Goal: Use online tool/utility: Utilize a website feature to perform a specific function

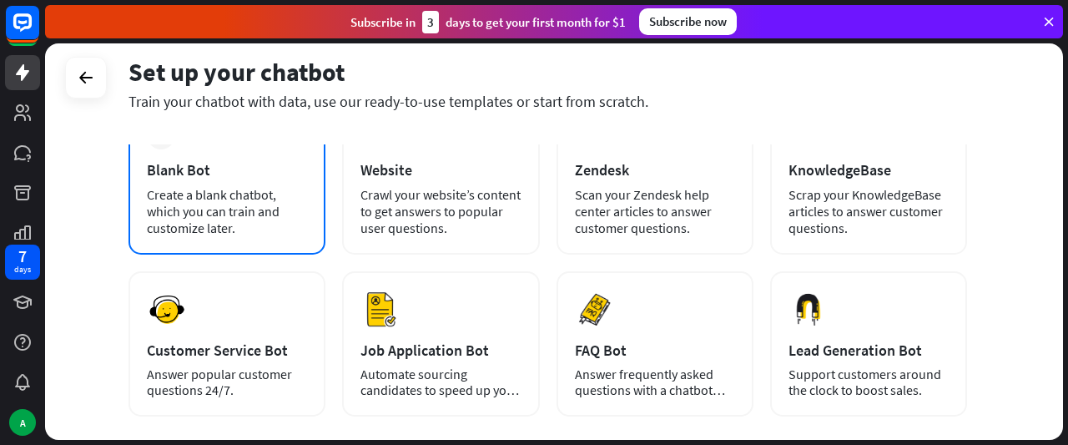
click at [230, 178] on div "Blank Bot" at bounding box center [227, 169] width 160 height 19
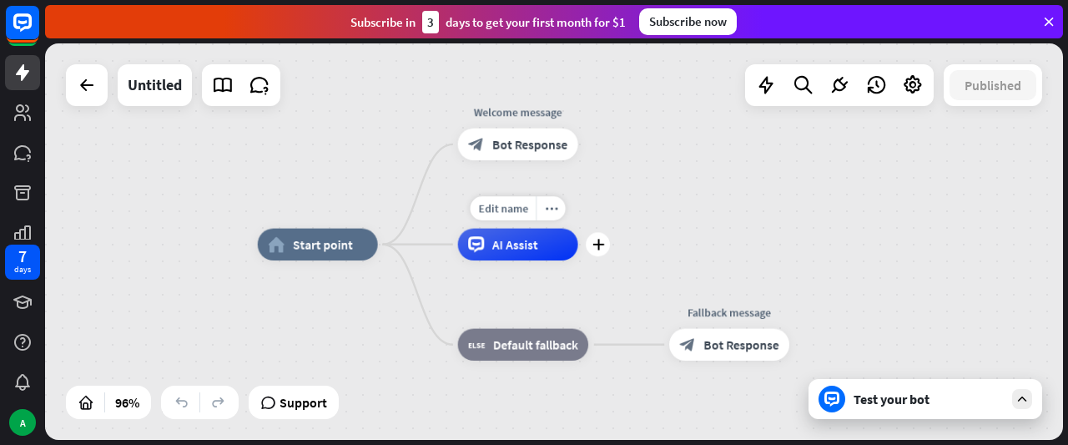
click at [516, 243] on span "AI Assist" at bounding box center [515, 244] width 46 height 16
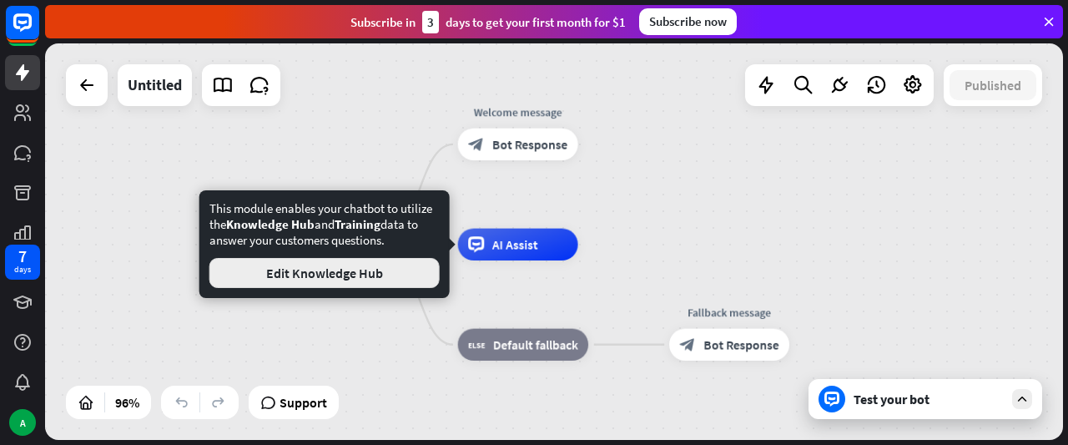
click at [397, 268] on button "Edit Knowledge Hub" at bounding box center [324, 273] width 230 height 30
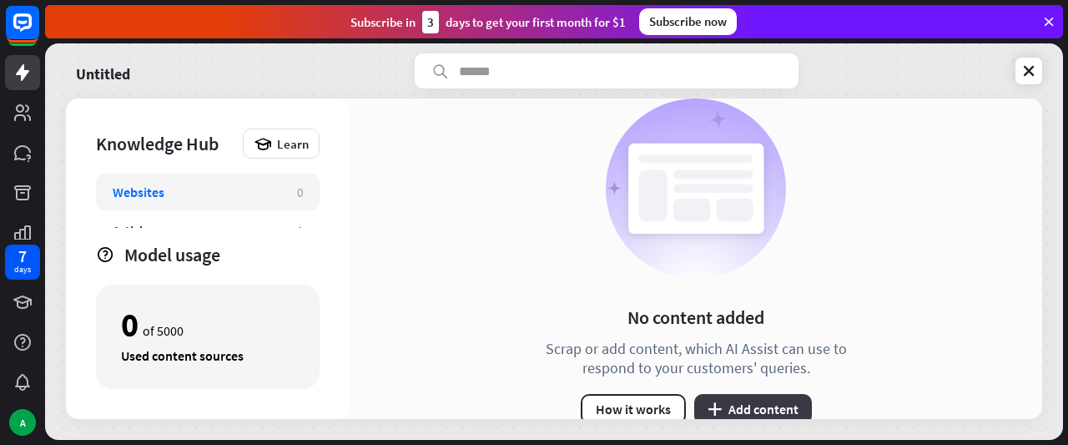
click at [741, 418] on button "plus Add content" at bounding box center [753, 409] width 118 height 30
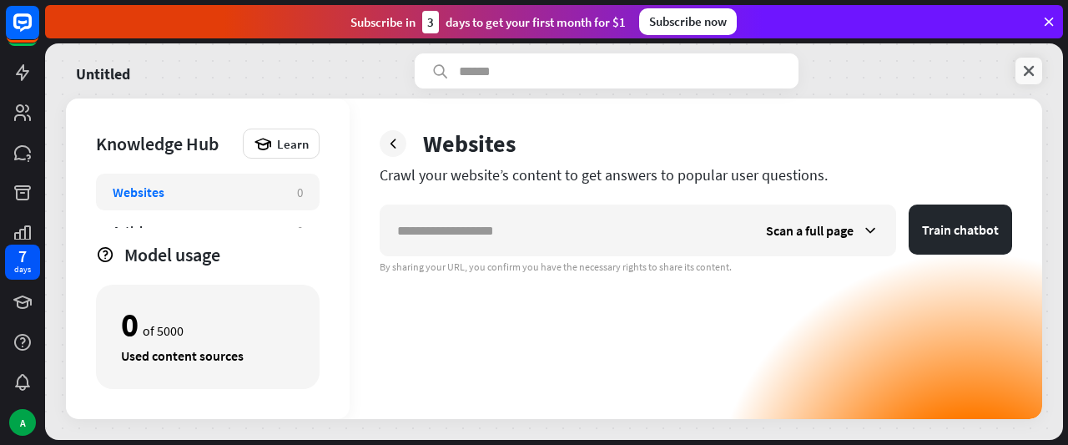
click at [1036, 69] on icon at bounding box center [1029, 71] width 17 height 17
